Goal: Task Accomplishment & Management: Manage account settings

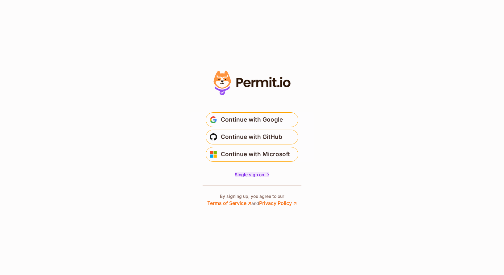
click at [251, 175] on span "Single sign on ->" at bounding box center [252, 174] width 35 height 5
click at [272, 120] on span "Continue with Google" at bounding box center [252, 120] width 62 height 10
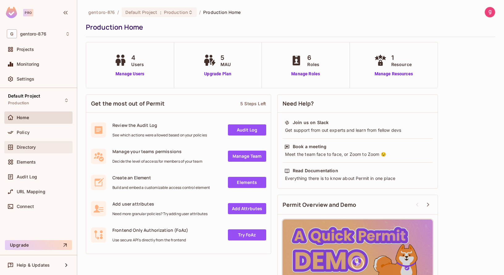
click at [24, 147] on span "Directory" at bounding box center [26, 147] width 19 height 5
